Goal: Book appointment/travel/reservation

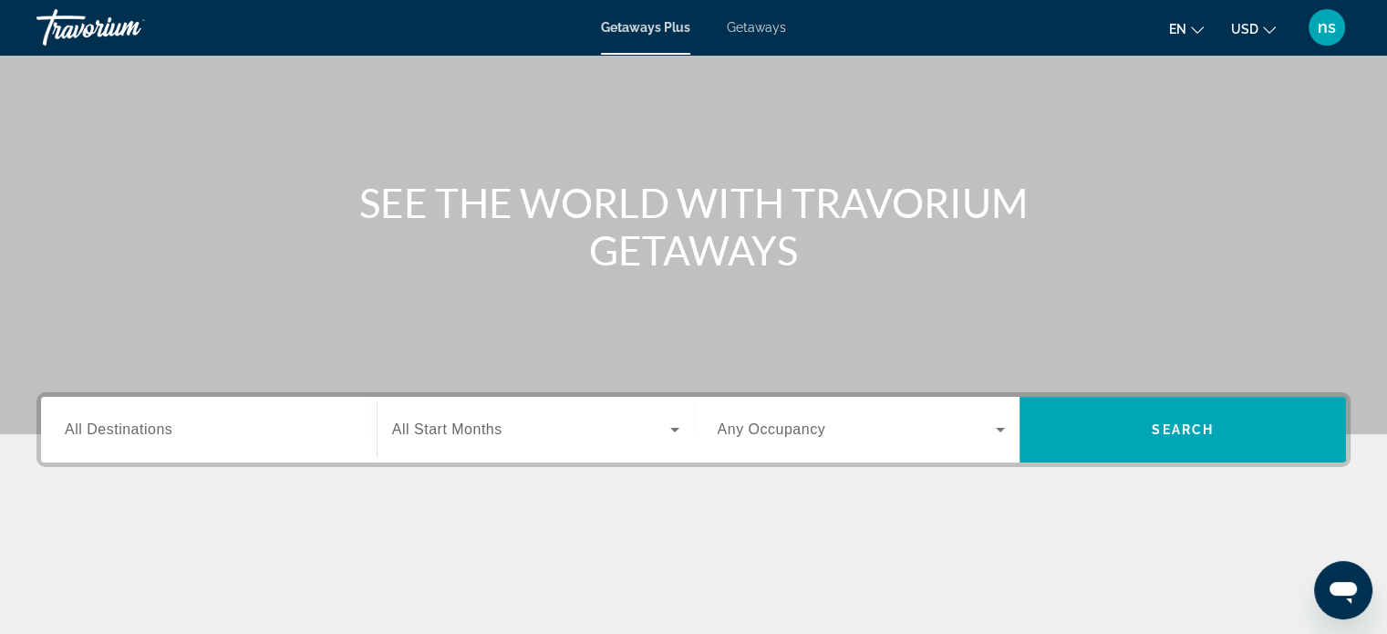
scroll to position [182, 0]
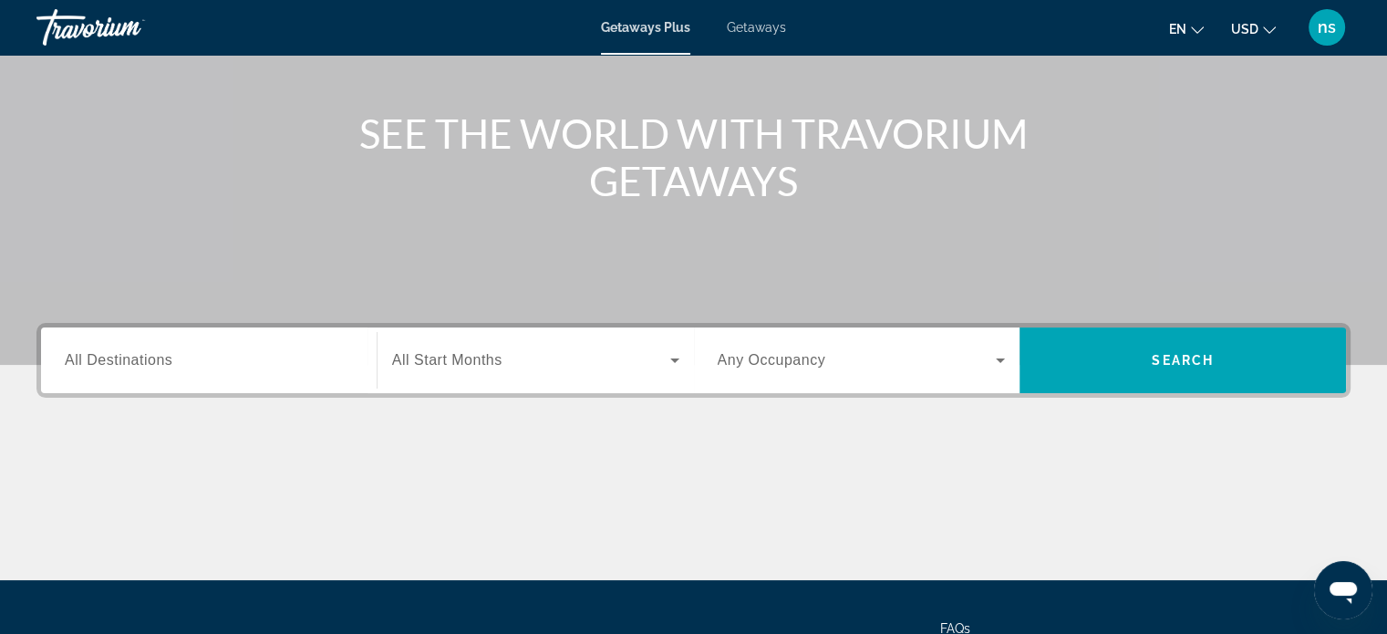
click at [656, 26] on span "Getaways Plus" at bounding box center [645, 27] width 89 height 15
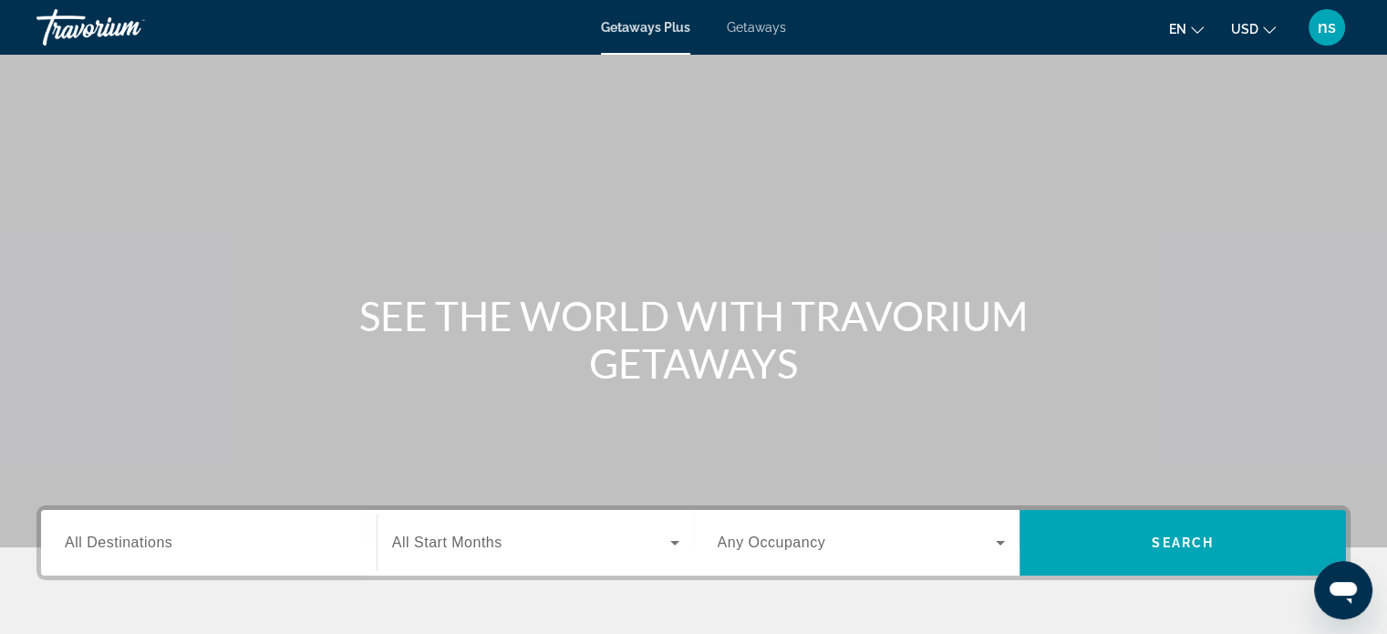
scroll to position [274, 0]
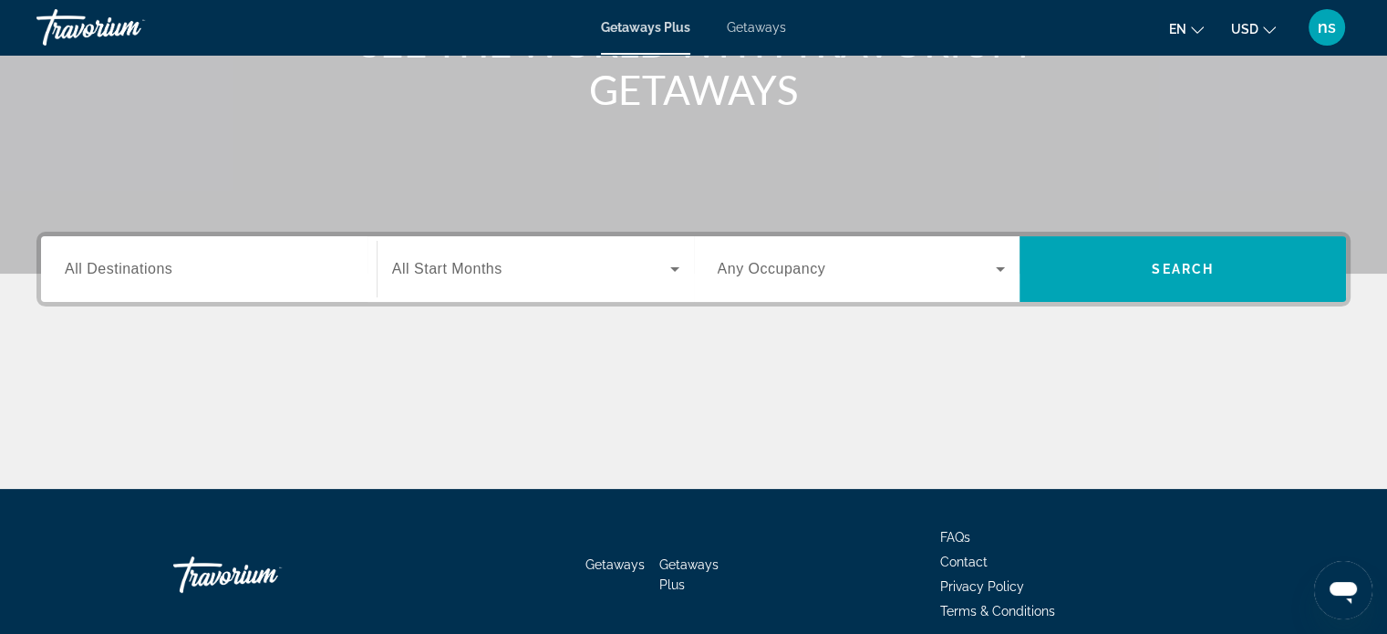
click at [131, 273] on span "All Destinations" at bounding box center [119, 269] width 108 height 16
click at [131, 273] on input "Destination All Destinations" at bounding box center [209, 270] width 288 height 22
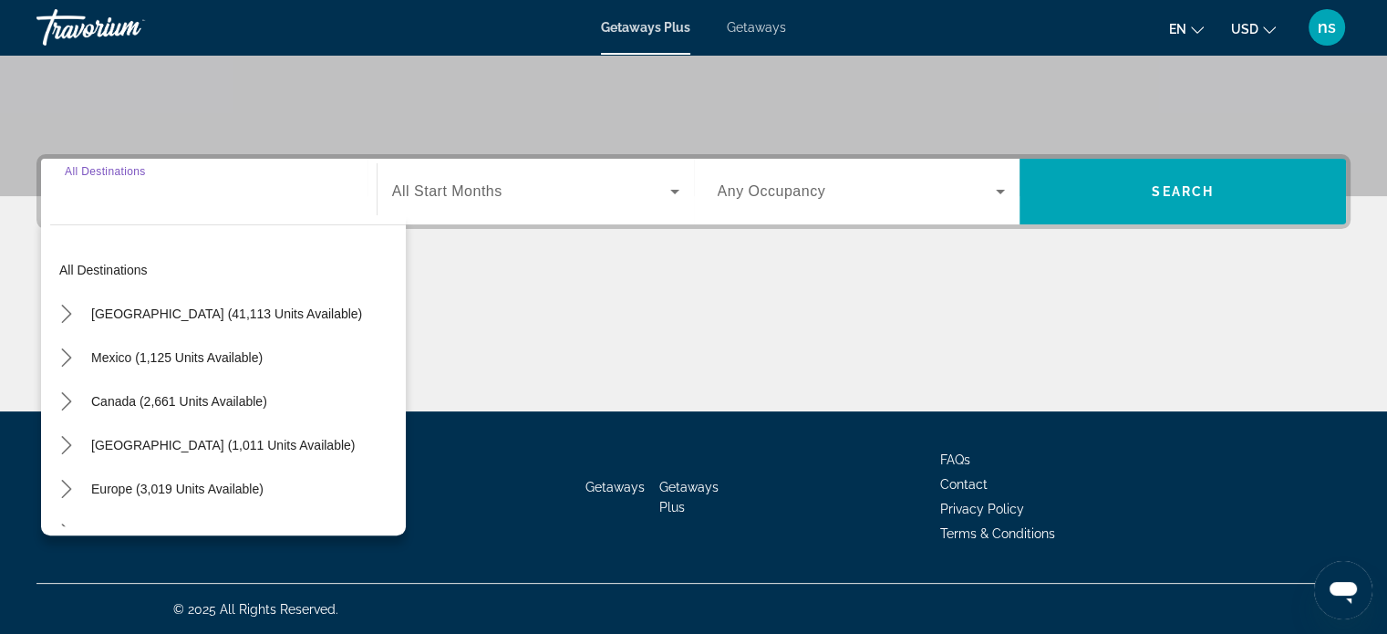
scroll to position [0, 0]
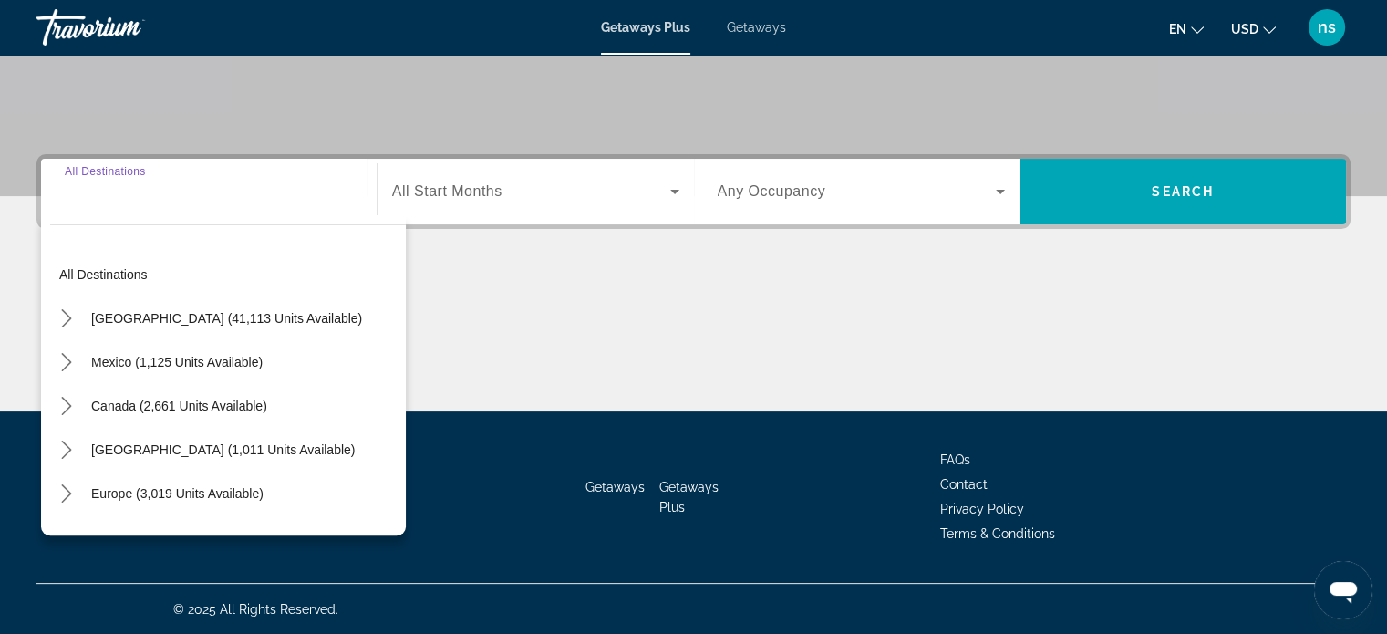
click at [765, 191] on span "Any Occupancy" at bounding box center [772, 191] width 109 height 16
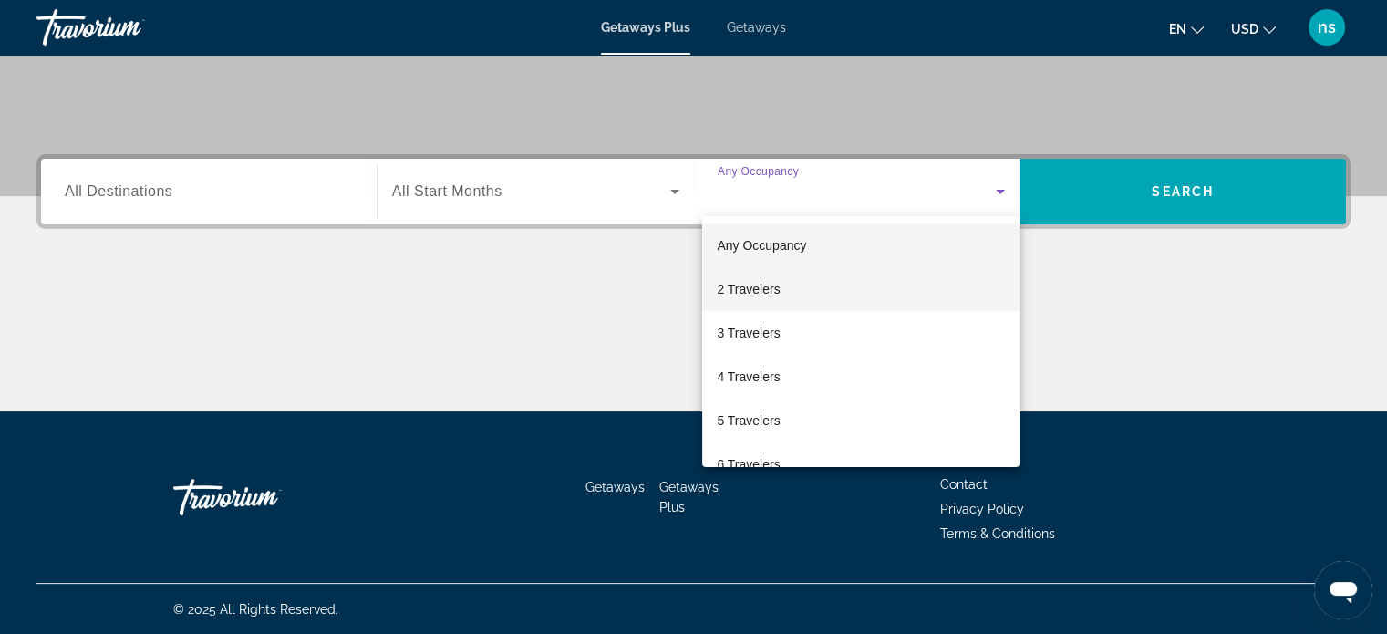
click at [758, 291] on span "2 Travelers" at bounding box center [748, 289] width 63 height 22
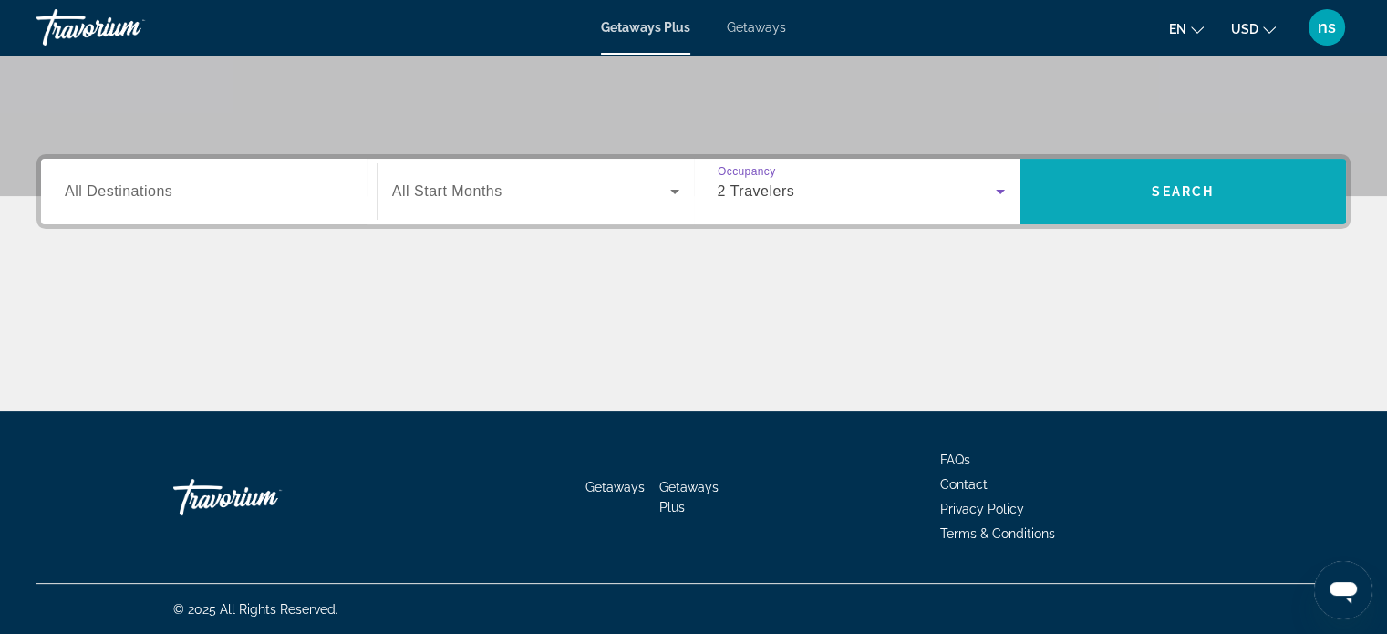
click at [1135, 189] on span "Search" at bounding box center [1182, 192] width 326 height 44
